Goal: Transaction & Acquisition: Purchase product/service

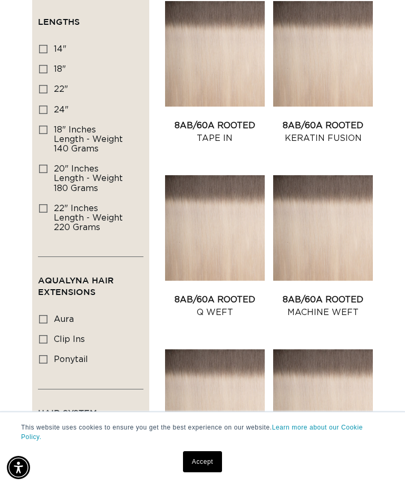
scroll to position [0, 349]
click at [337, 293] on link "8AB/60A Rooted Machine Weft" at bounding box center [323, 305] width 100 height 25
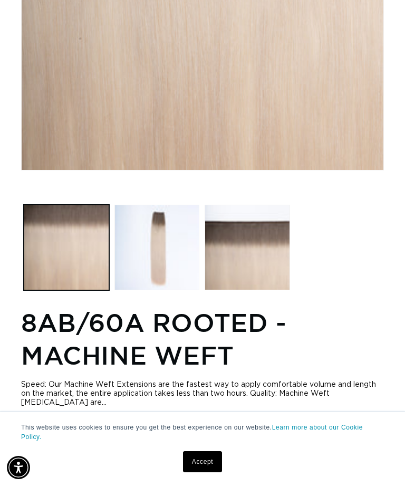
scroll to position [0, 349]
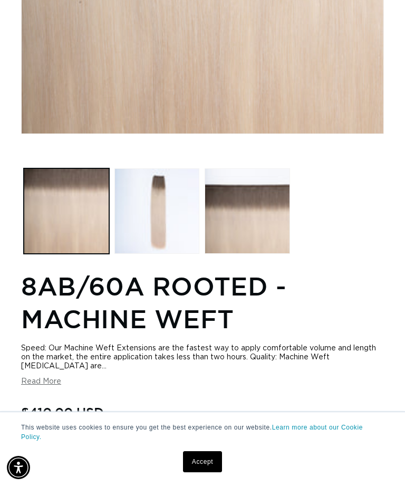
click at [207, 472] on link "Accept" at bounding box center [202, 461] width 39 height 21
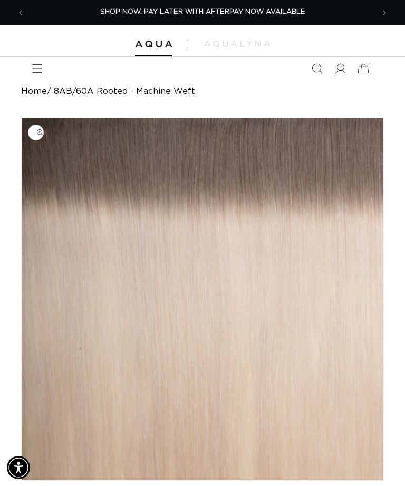
click at [47, 68] on span "Menu" at bounding box center [37, 68] width 23 height 23
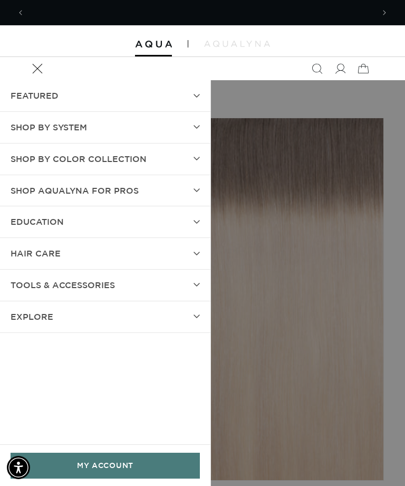
scroll to position [0, 698]
click at [194, 129] on summary "SHOP BY SYSTEM" at bounding box center [105, 127] width 210 height 31
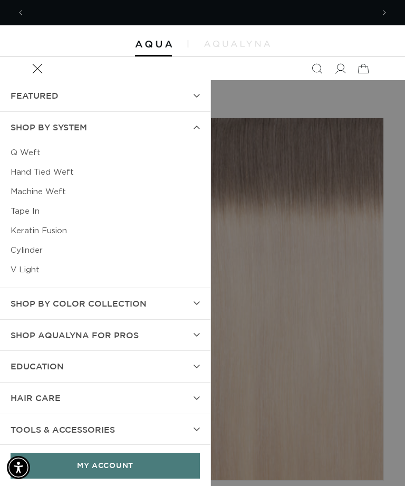
scroll to position [0, 0]
click at [49, 80] on summary "Menu" at bounding box center [37, 68] width 23 height 23
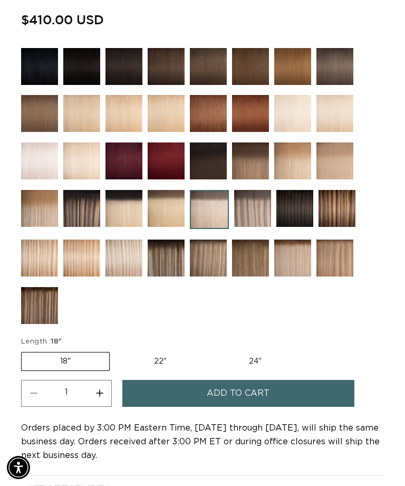
scroll to position [0, 698]
click at [173, 398] on button "Add to cart" at bounding box center [238, 393] width 232 height 27
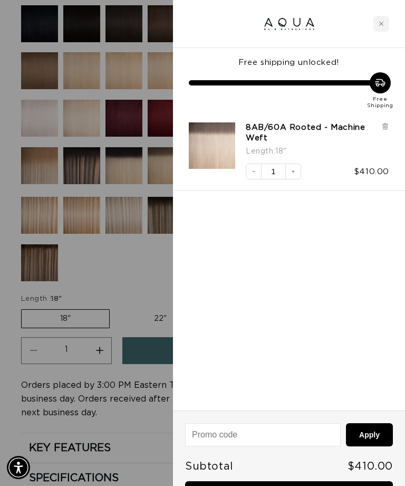
scroll to position [0, 349]
click at [225, 485] on link "Checkout • $410.00" at bounding box center [289, 494] width 208 height 27
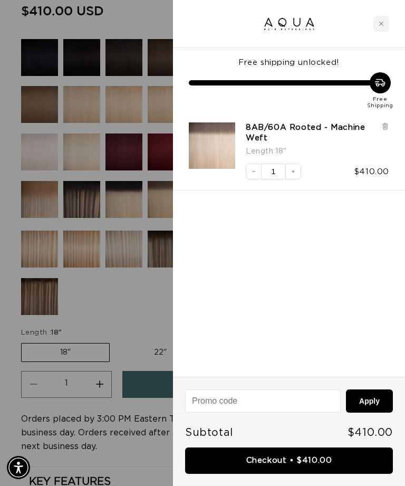
scroll to position [0, 698]
click at [380, 31] on div "Close cart" at bounding box center [381, 24] width 16 height 16
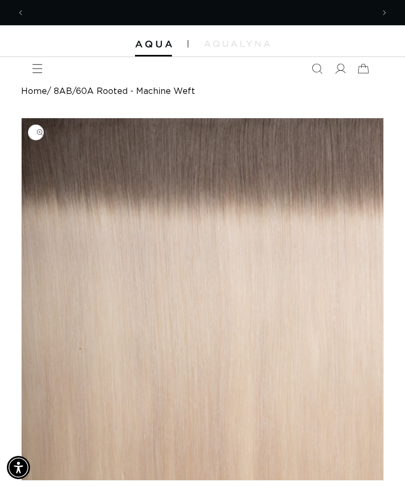
scroll to position [0, 349]
click at [367, 69] on icon at bounding box center [363, 68] width 23 height 23
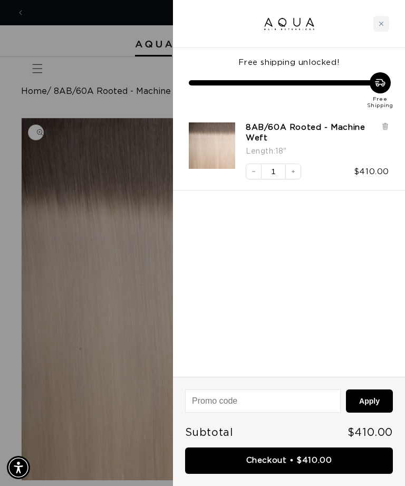
scroll to position [0, 698]
click at [310, 462] on link "Checkout • $410.00" at bounding box center [289, 460] width 208 height 27
